Goal: Check status: Check status

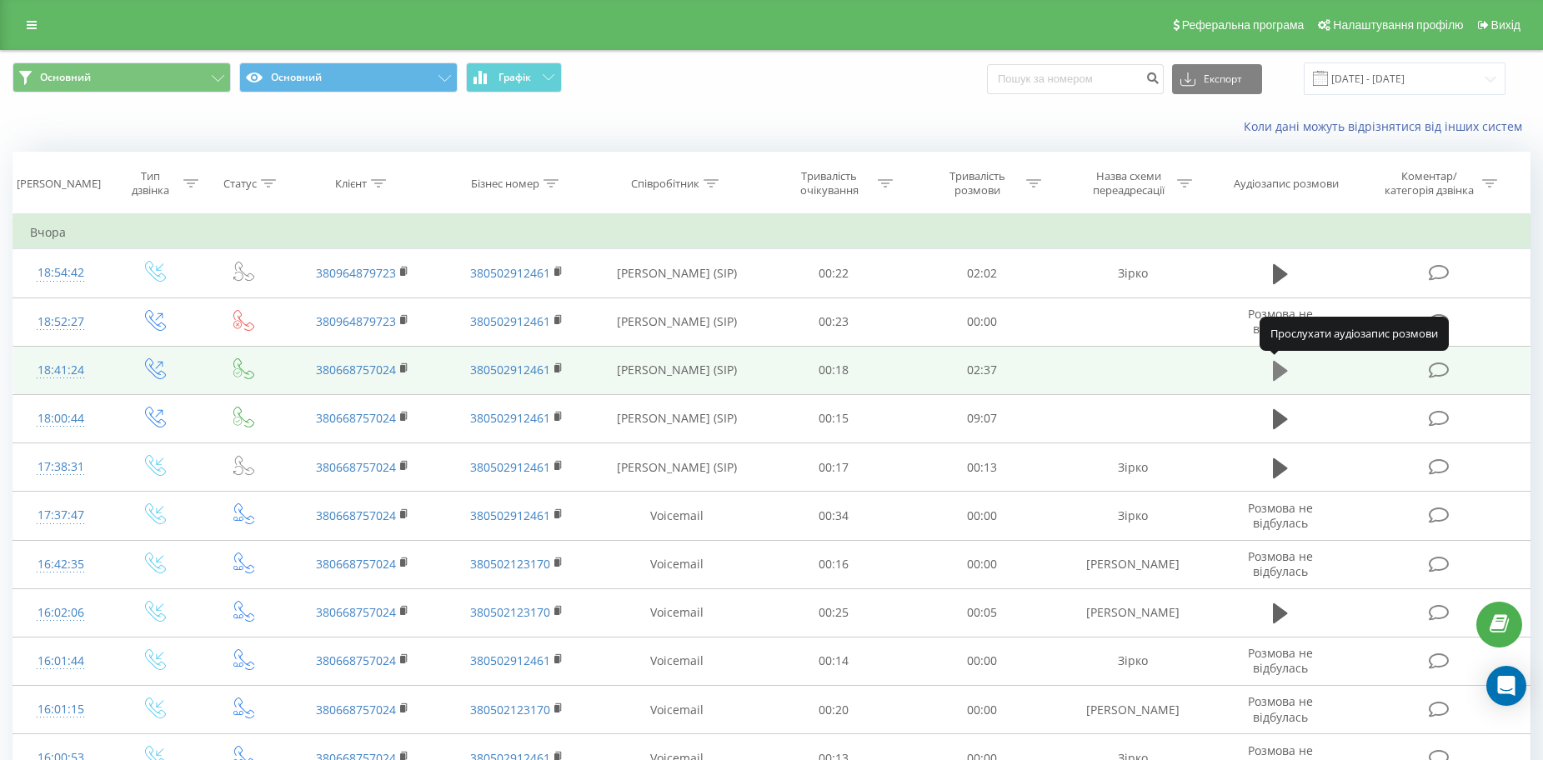
click at [1284, 359] on icon at bounding box center [1280, 370] width 15 height 23
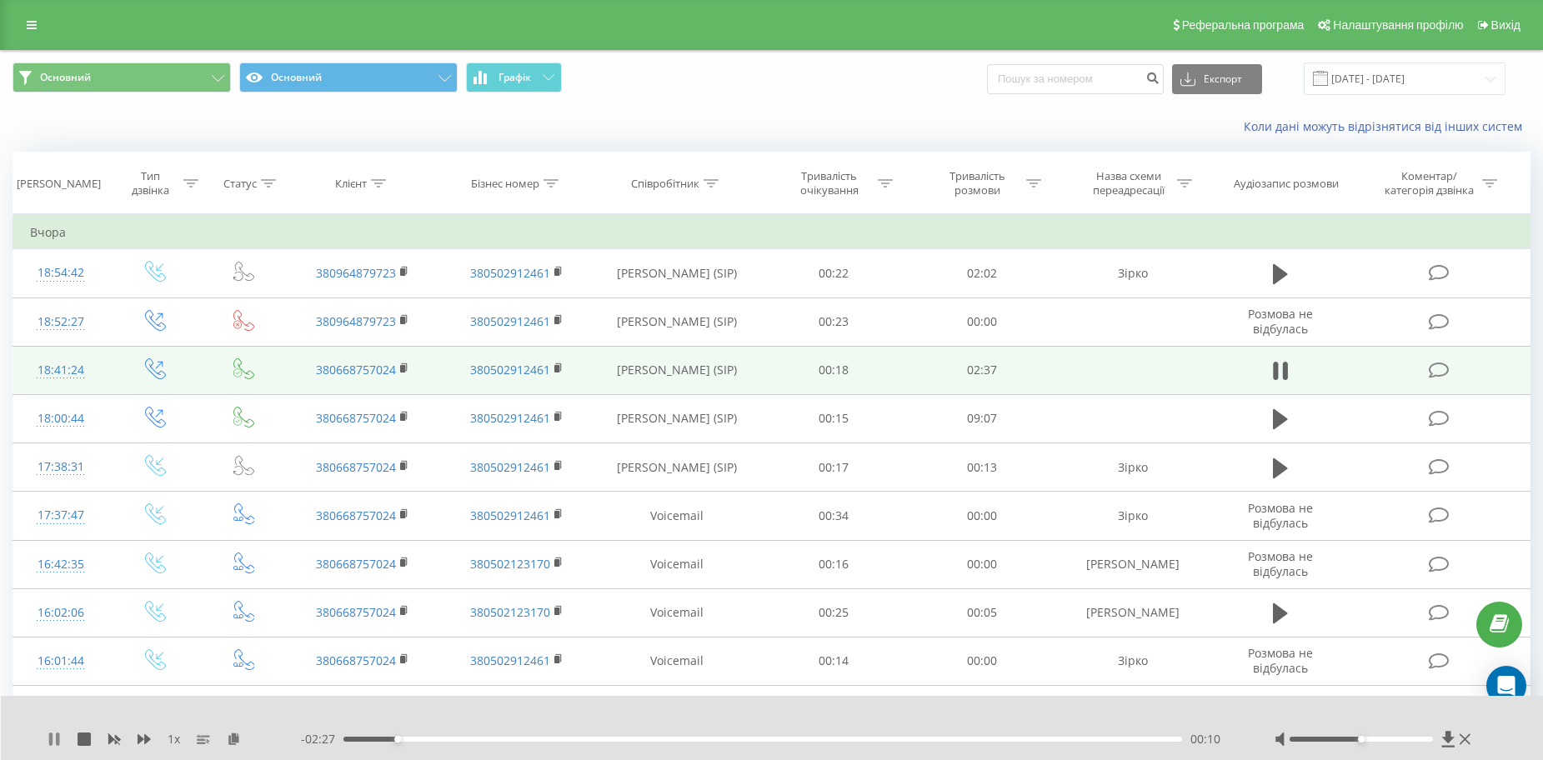
click at [55, 740] on icon at bounding box center [54, 739] width 13 height 13
click at [39, 738] on div "1 x - 02:27 00:10 00:10" at bounding box center [772, 728] width 1543 height 64
click at [51, 738] on icon at bounding box center [54, 739] width 10 height 13
click at [42, 736] on div "1 x - 02:13 00:23 00:23" at bounding box center [772, 728] width 1543 height 64
click at [50, 738] on icon at bounding box center [50, 739] width 3 height 13
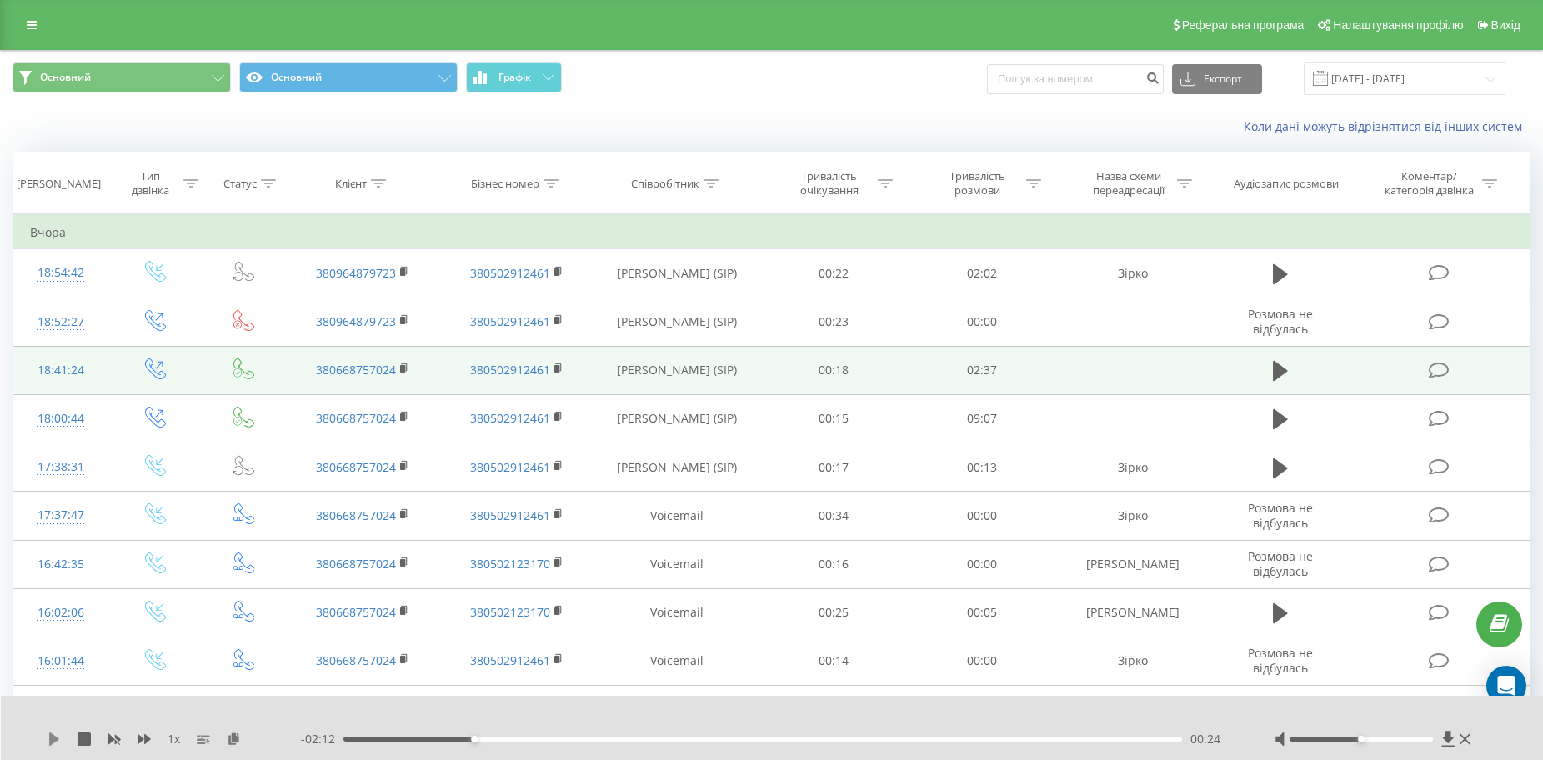
click at [54, 738] on icon at bounding box center [54, 739] width 10 height 13
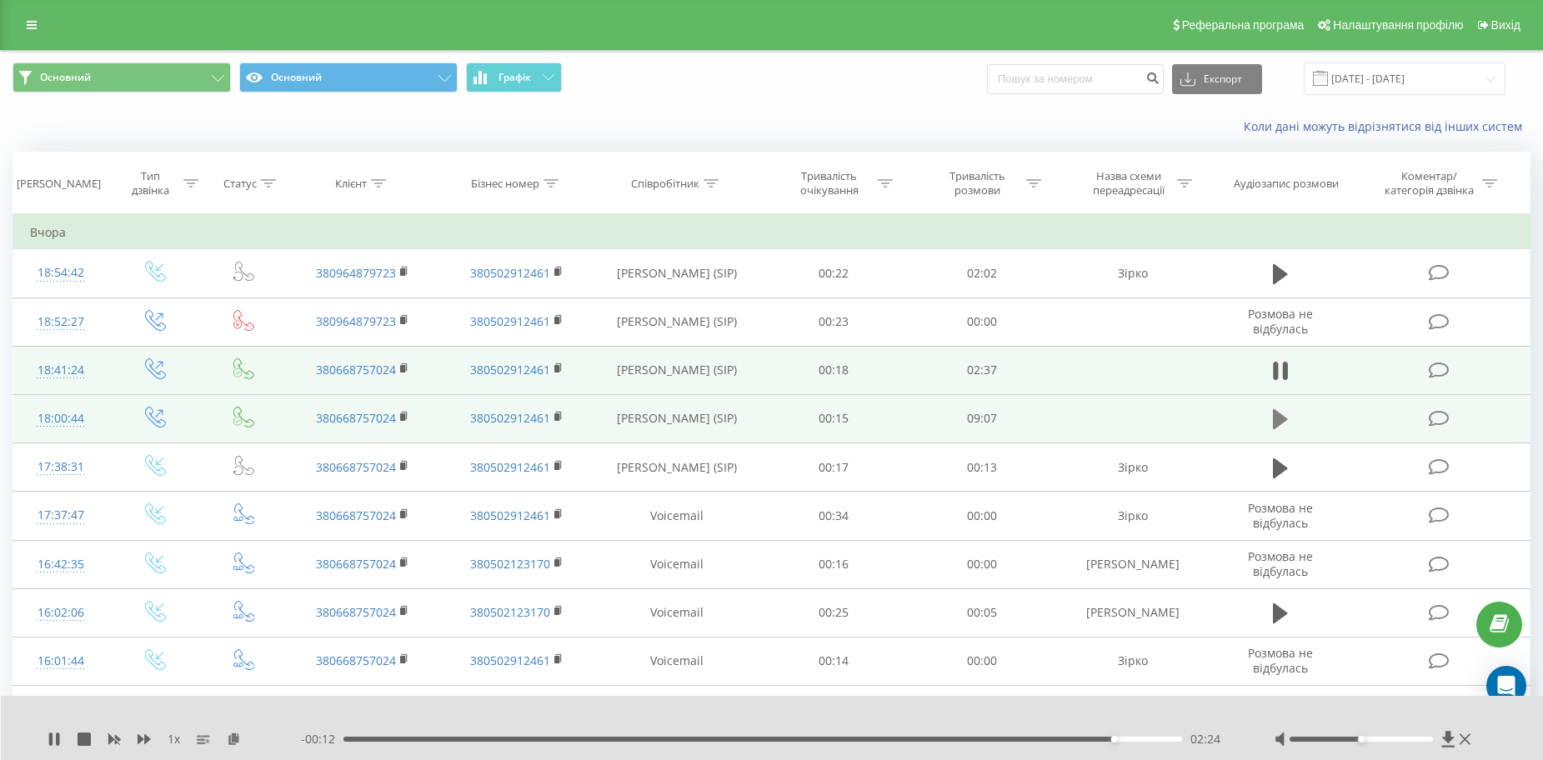
click at [1270, 413] on button at bounding box center [1280, 419] width 25 height 25
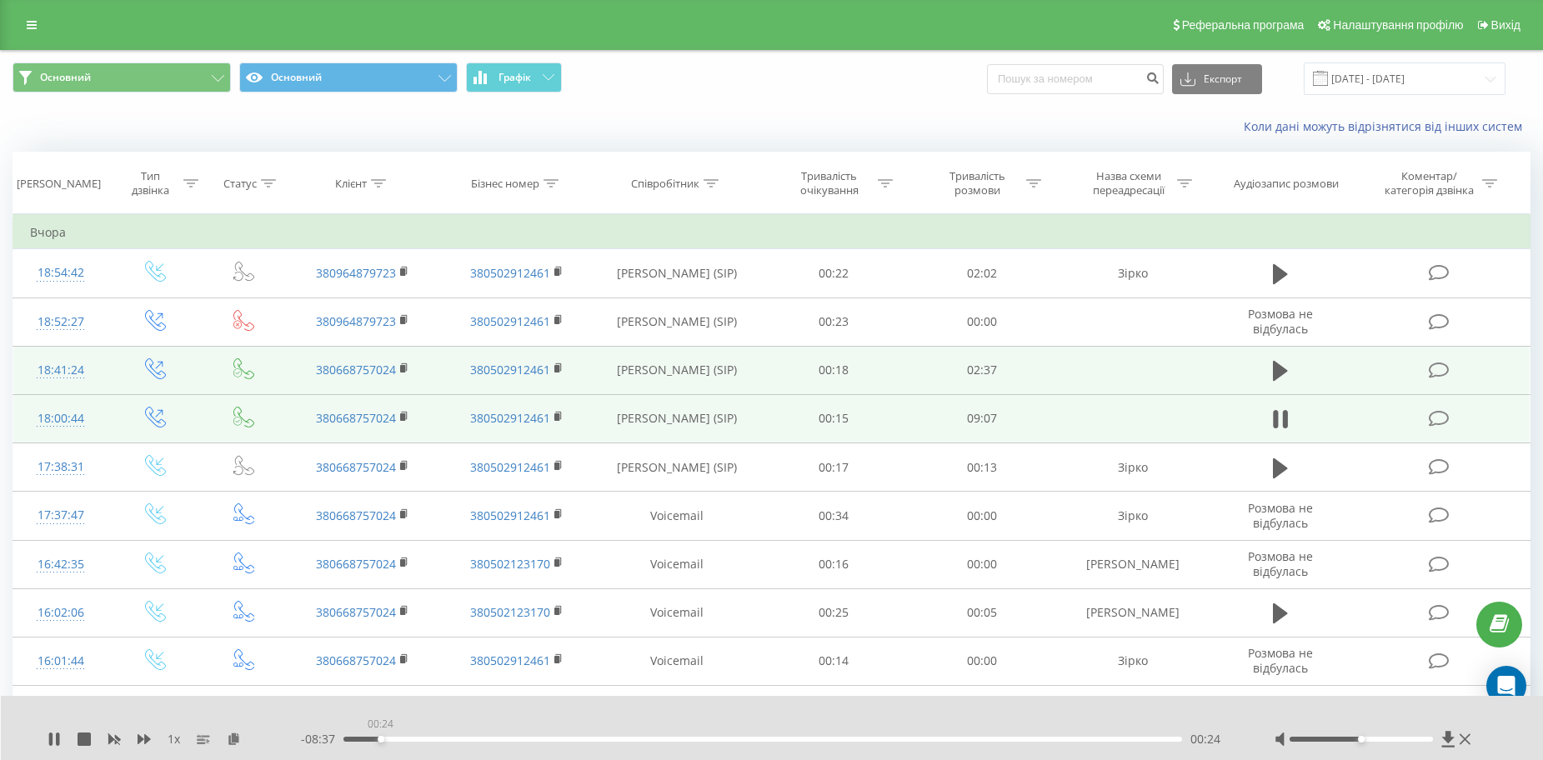
click at [381, 741] on div "00:24" at bounding box center [762, 739] width 839 height 5
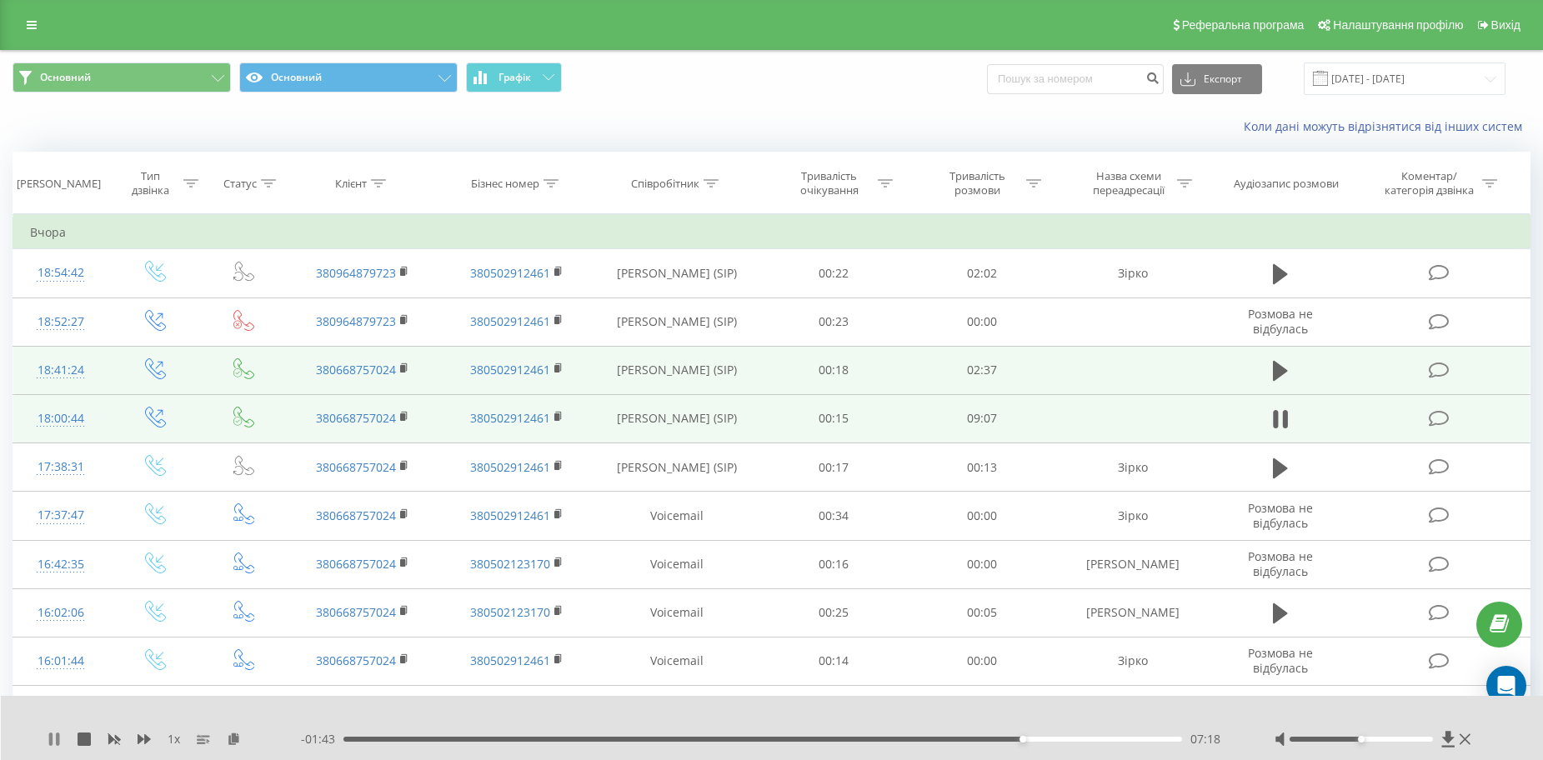
click at [49, 733] on icon at bounding box center [54, 739] width 13 height 13
